Goal: Check status: Check status

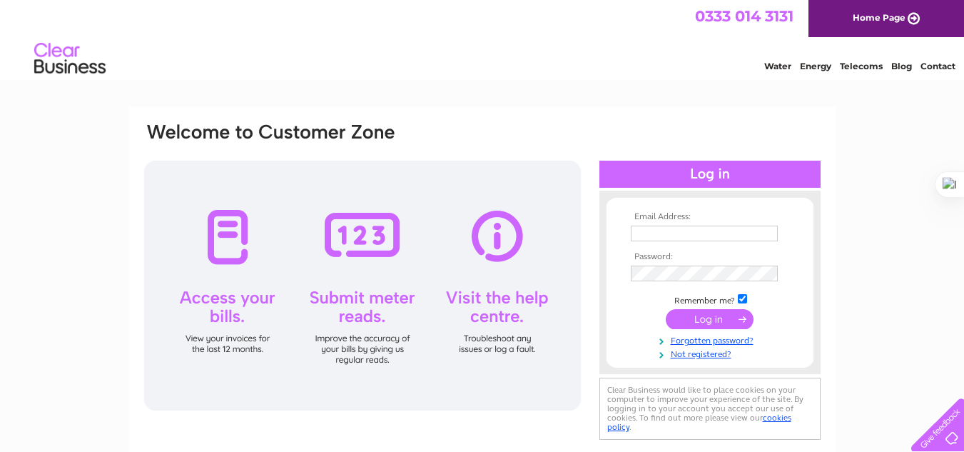
type input "sid@skgroupuk.com"
click at [707, 312] on input "submit" at bounding box center [710, 319] width 88 height 20
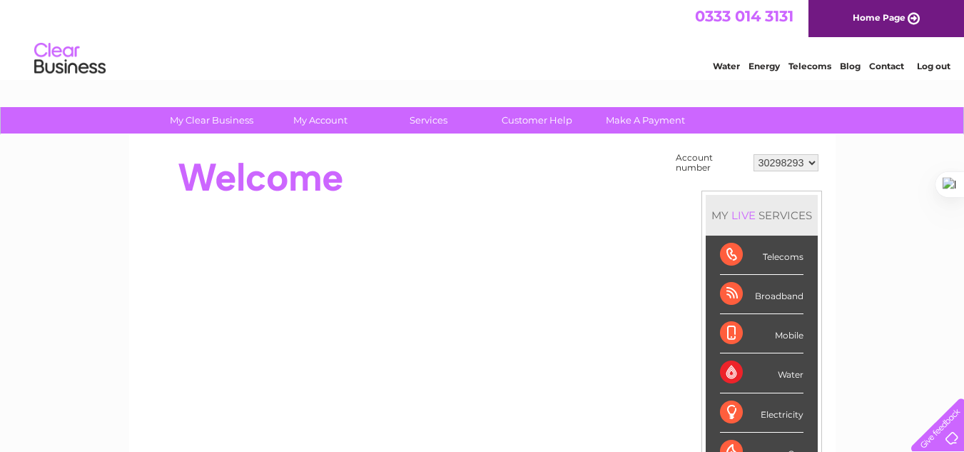
click at [805, 160] on select "30298293 30311991" at bounding box center [786, 162] width 65 height 17
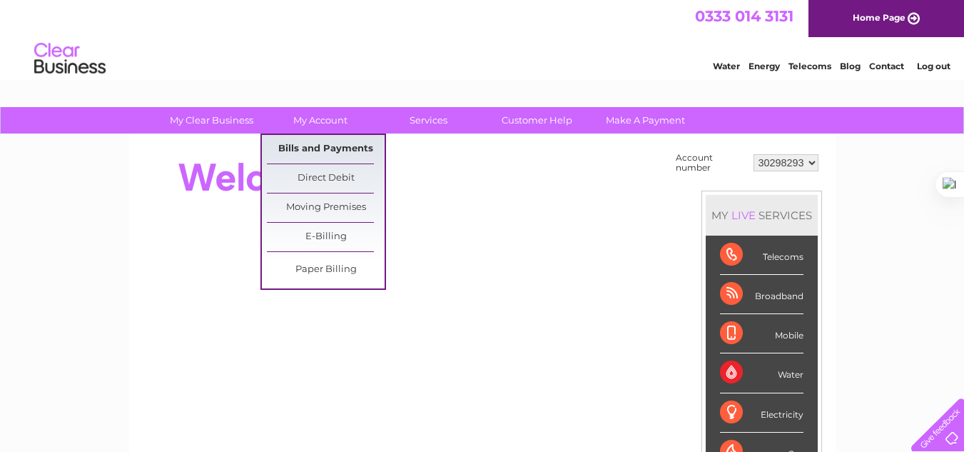
click at [313, 150] on link "Bills and Payments" at bounding box center [326, 149] width 118 height 29
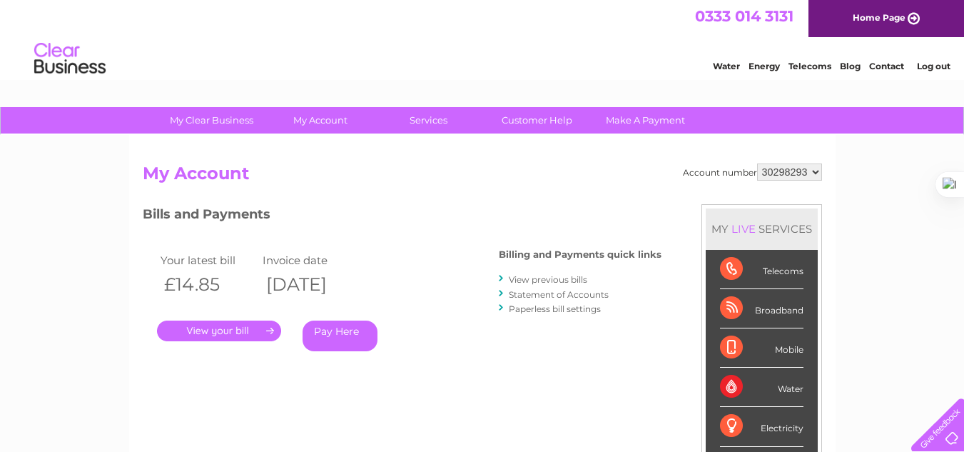
click at [864, 11] on link "Home Page" at bounding box center [887, 18] width 156 height 37
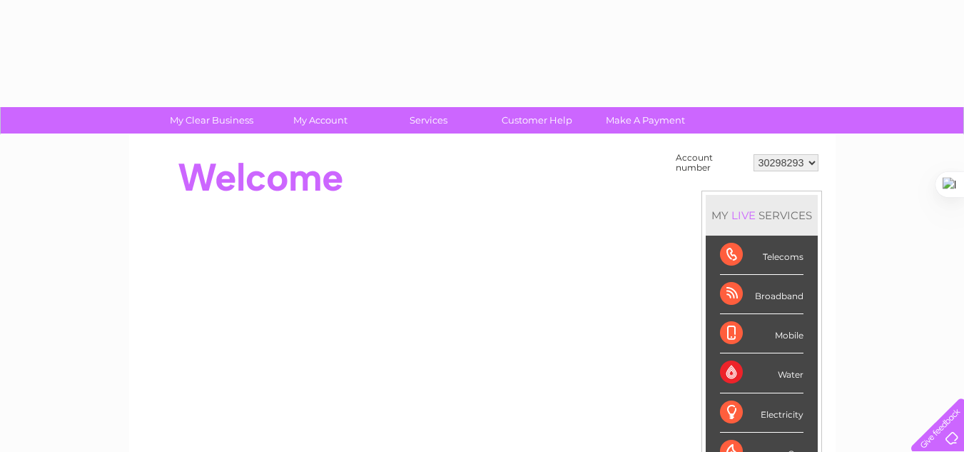
click at [798, 166] on select "30298293 30311991" at bounding box center [786, 162] width 65 height 17
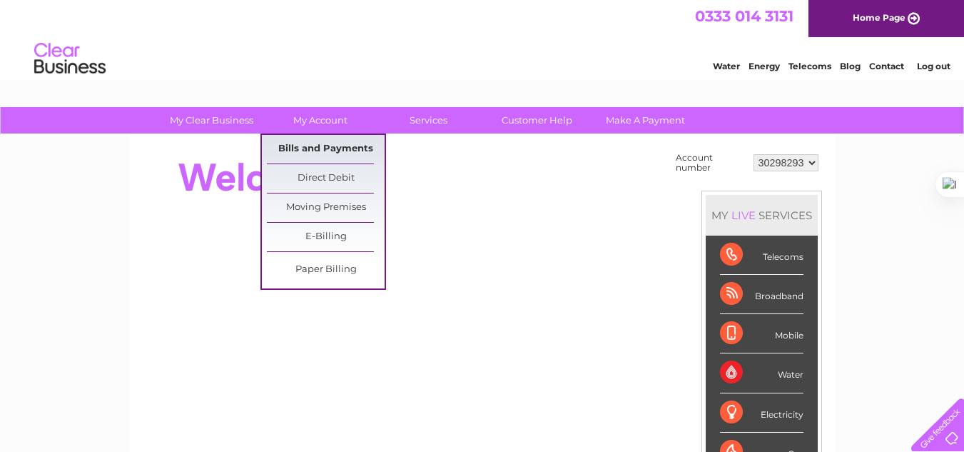
click at [327, 142] on link "Bills and Payments" at bounding box center [326, 149] width 118 height 29
click at [338, 136] on link "Bills and Payments" at bounding box center [326, 149] width 118 height 29
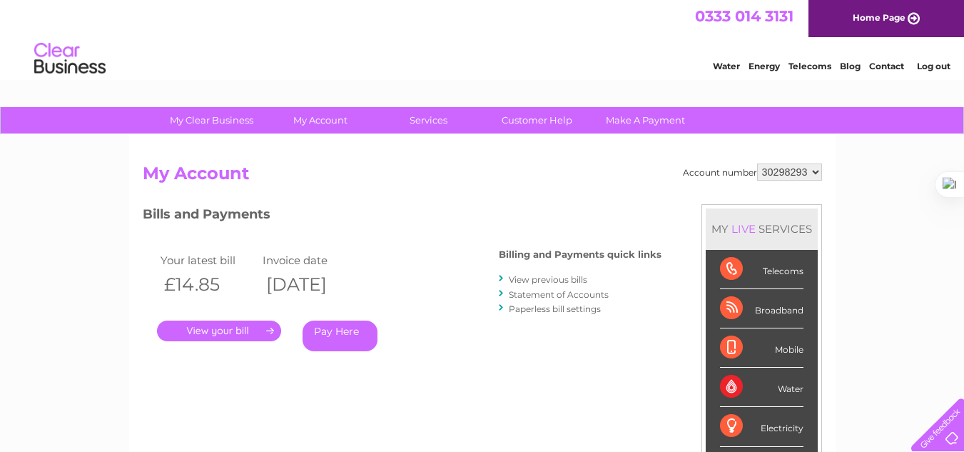
click at [227, 329] on link "." at bounding box center [219, 330] width 124 height 21
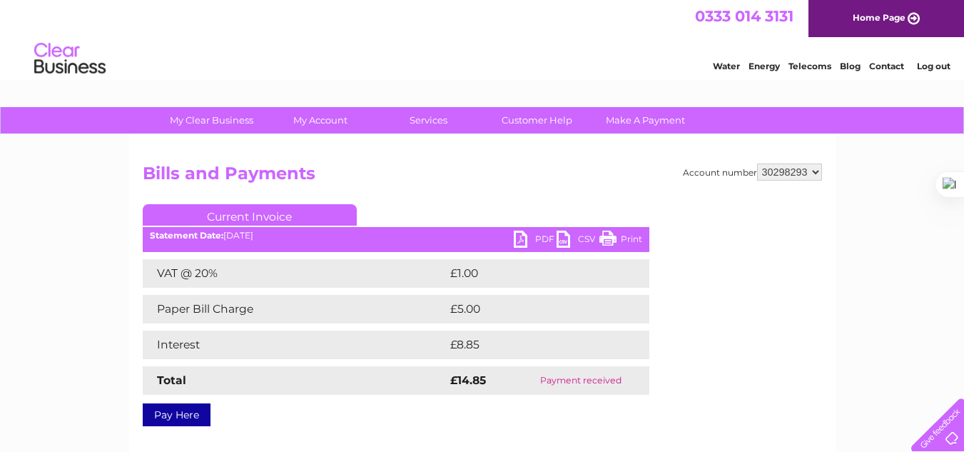
drag, startPoint x: 805, startPoint y: 175, endPoint x: 734, endPoint y: 187, distance: 71.7
click at [734, 187] on div "Account number 30298293 30311991 Bills and Payments Current Invoice PDF CSV Pri…" at bounding box center [483, 292] width 680 height 258
drag, startPoint x: 483, startPoint y: 280, endPoint x: 427, endPoint y: 278, distance: 56.4
click at [427, 278] on tr "VAT @ 20% £1.00" at bounding box center [396, 273] width 507 height 29
